Goal: Check status: Check status

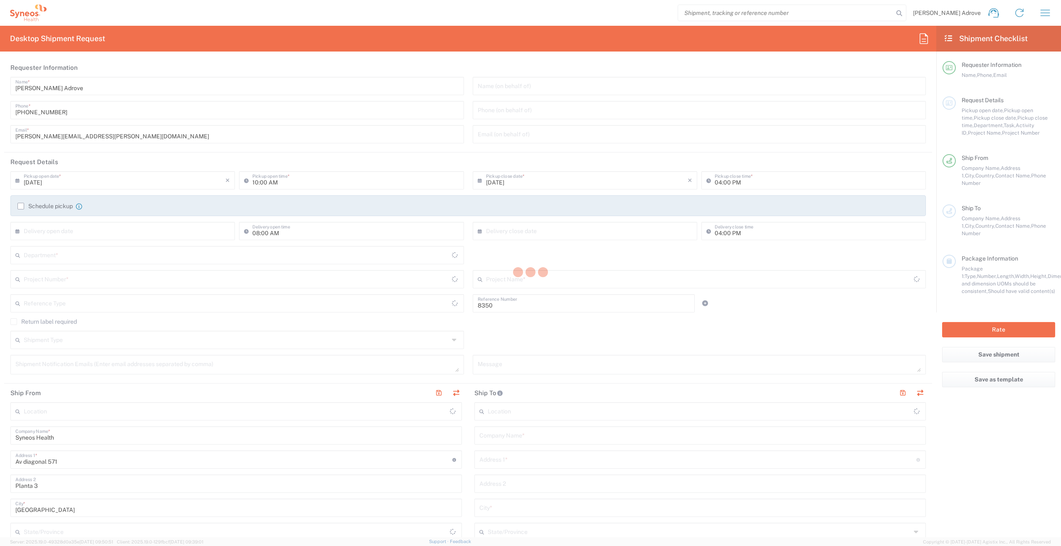
type input "Department"
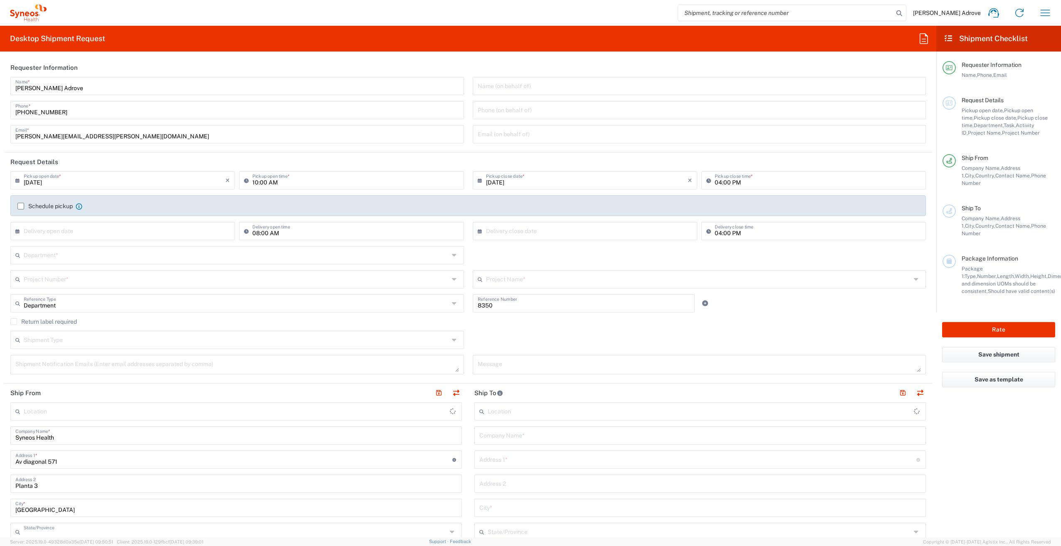
type input "[GEOGRAPHIC_DATA]"
type input "Syneos Health Clinical [GEOGRAPHIC_DATA]"
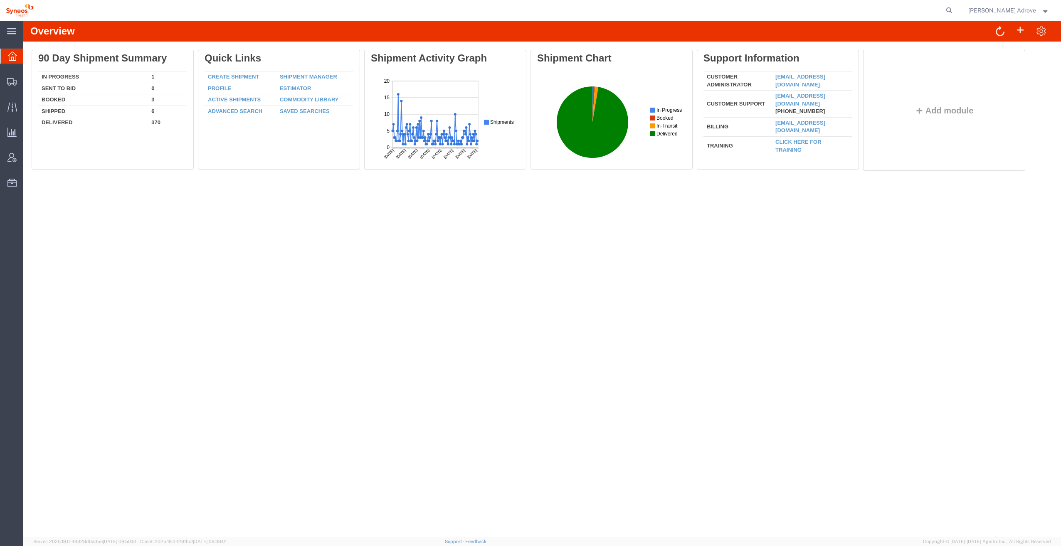
click at [818, 298] on div "Overview Delete 90 Day Shipment Summary In Progress 1 Sent To Bid 0 Booked 3 Sh…" at bounding box center [542, 279] width 1038 height 517
click at [584, 442] on div "Overview Delete 90 Day Shipment Summary In Progress 1 Sent To Bid 0 Booked 3 Sh…" at bounding box center [542, 279] width 1038 height 517
click at [528, 4] on div at bounding box center [498, 10] width 917 height 21
click at [0, 0] on span "Shipment Manager" at bounding box center [0, 0] width 0 height 0
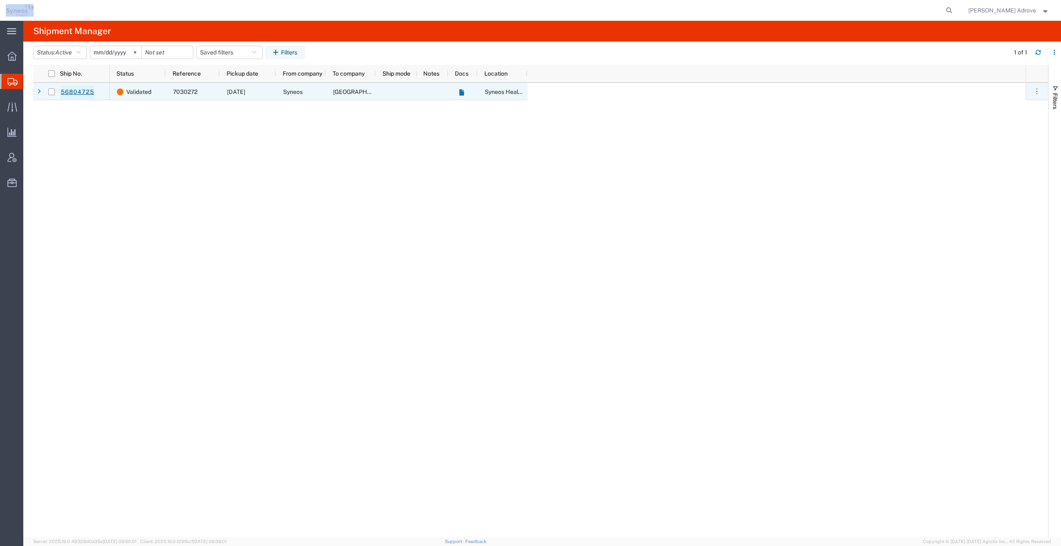
click at [75, 91] on link "56804725" at bounding box center [77, 92] width 34 height 13
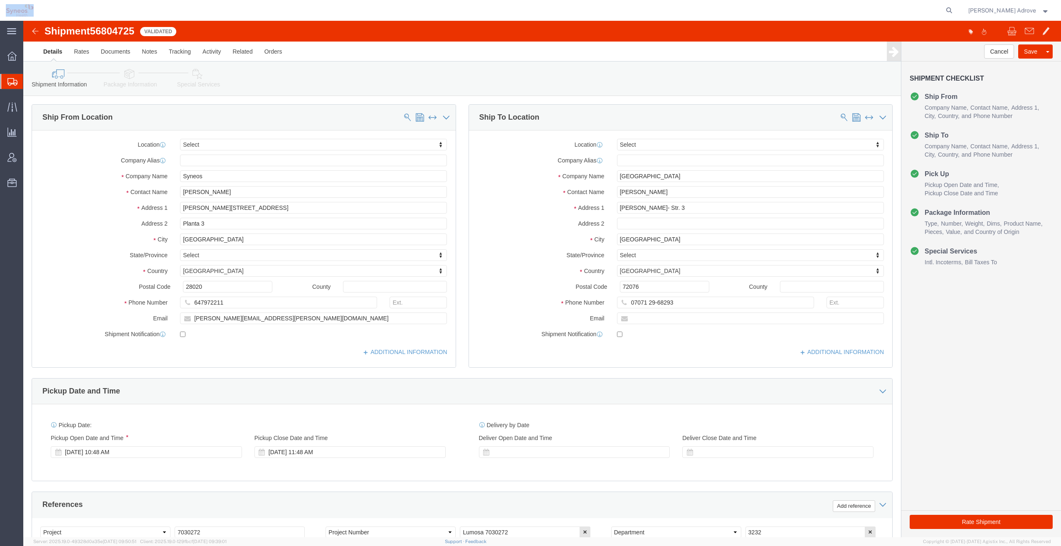
select select
click img
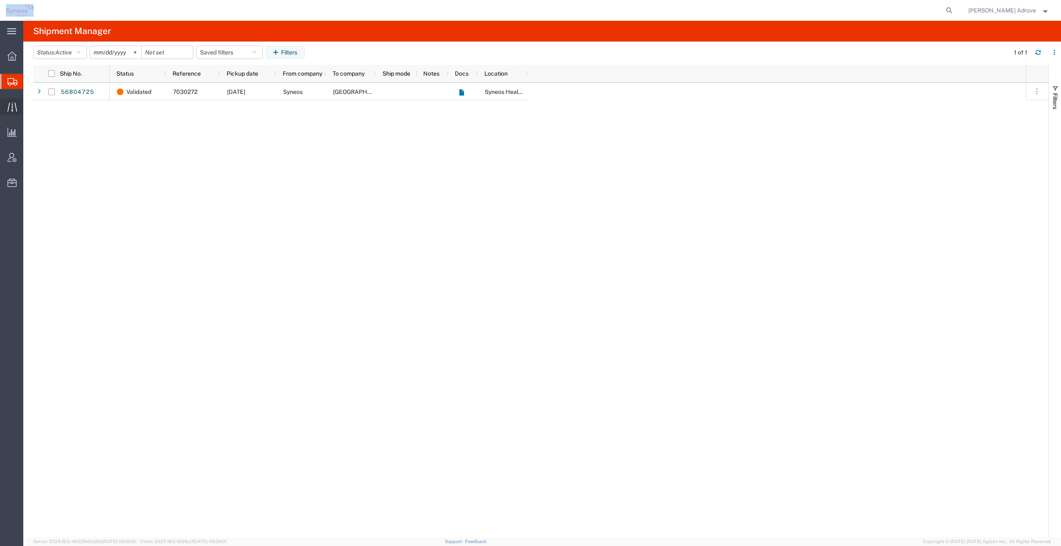
click at [28, 105] on span "Traffic" at bounding box center [26, 107] width 6 height 17
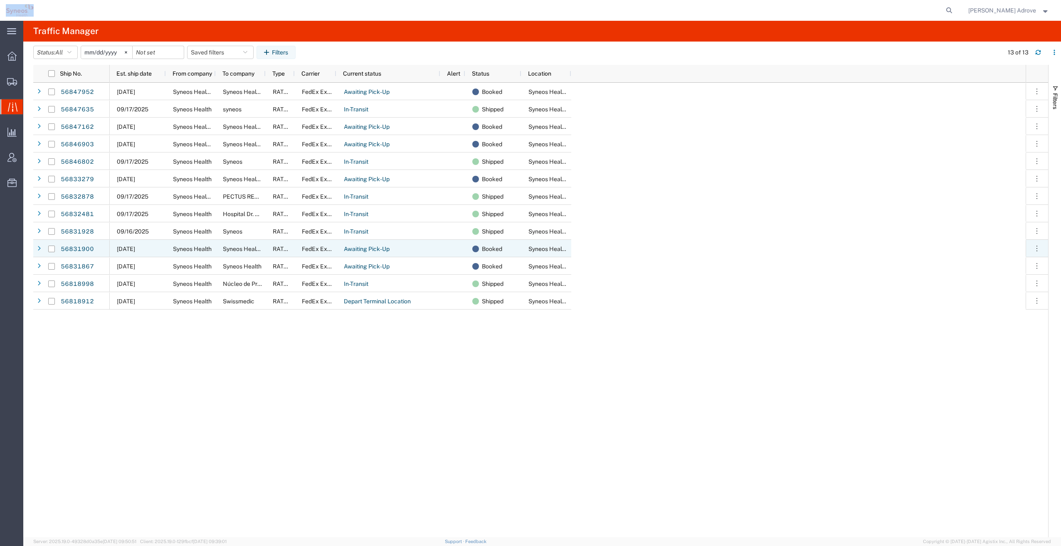
click at [39, 249] on icon at bounding box center [38, 249] width 3 height 6
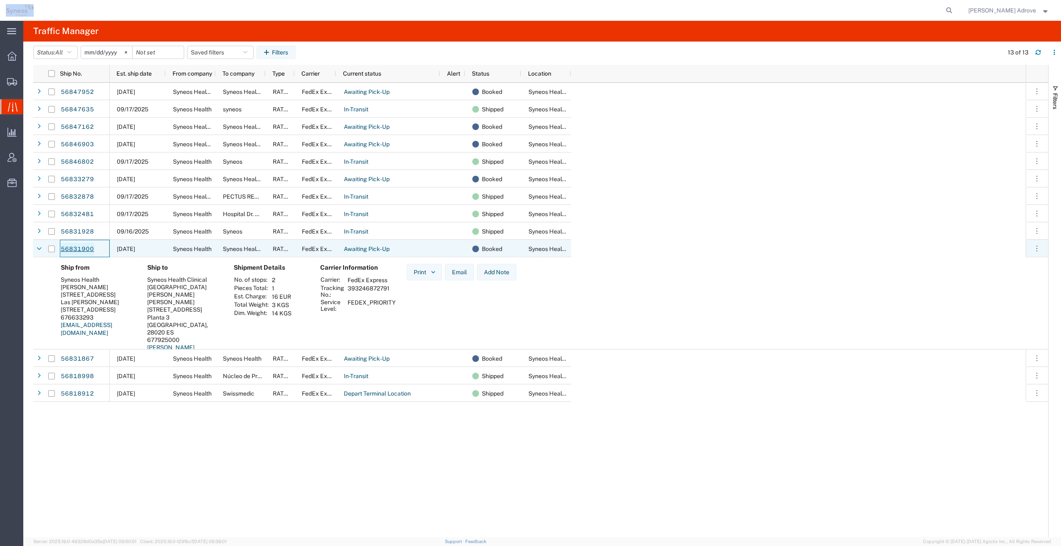
click at [75, 247] on link "56831900" at bounding box center [77, 249] width 34 height 13
